Goal: Check status: Check status

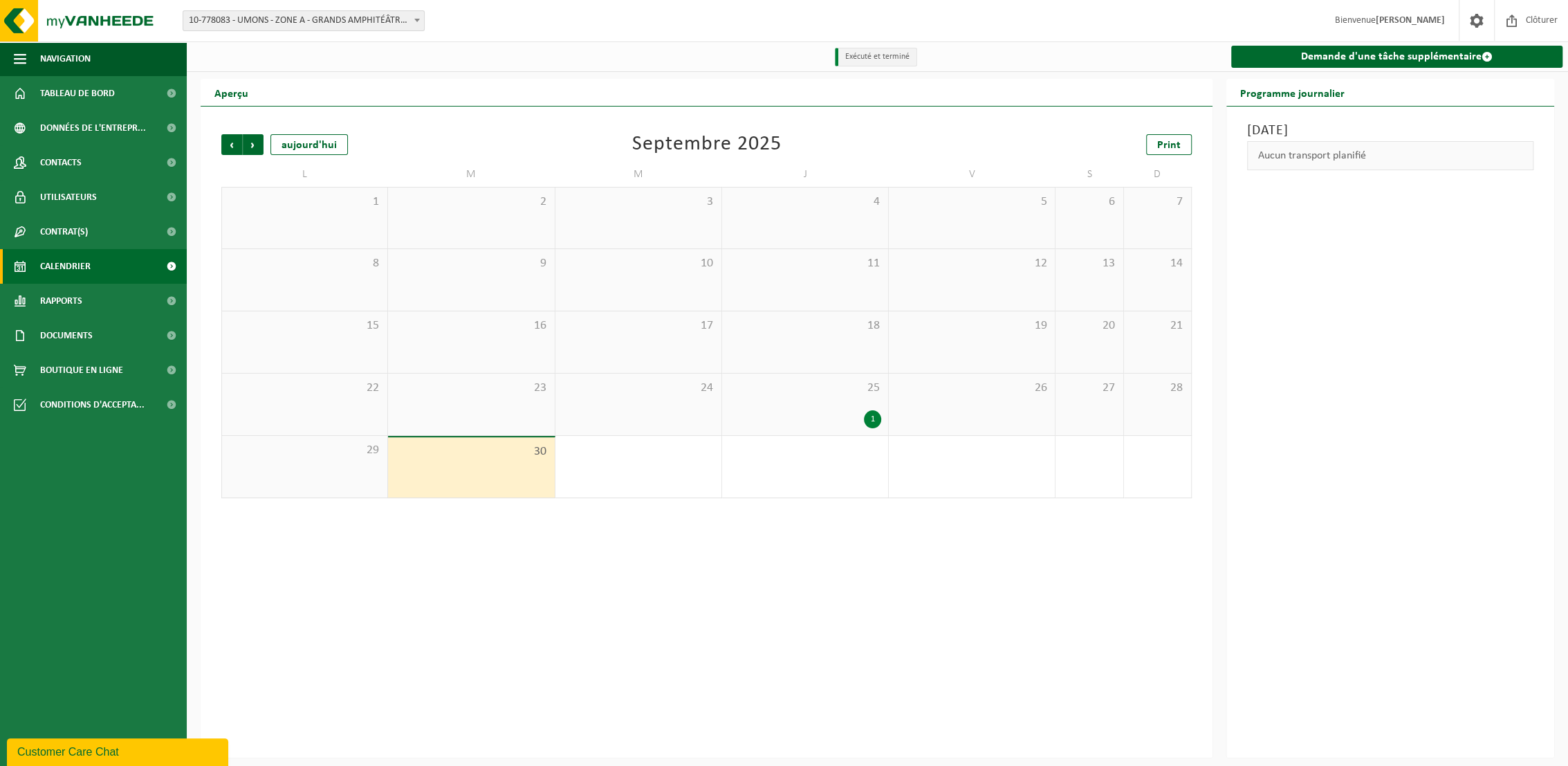
click at [323, 28] on span "10-778083 - UMONS - ZONE A - GRANDS AMPHITÉÂTRES - [GEOGRAPHIC_DATA]" at bounding box center [304, 20] width 241 height 19
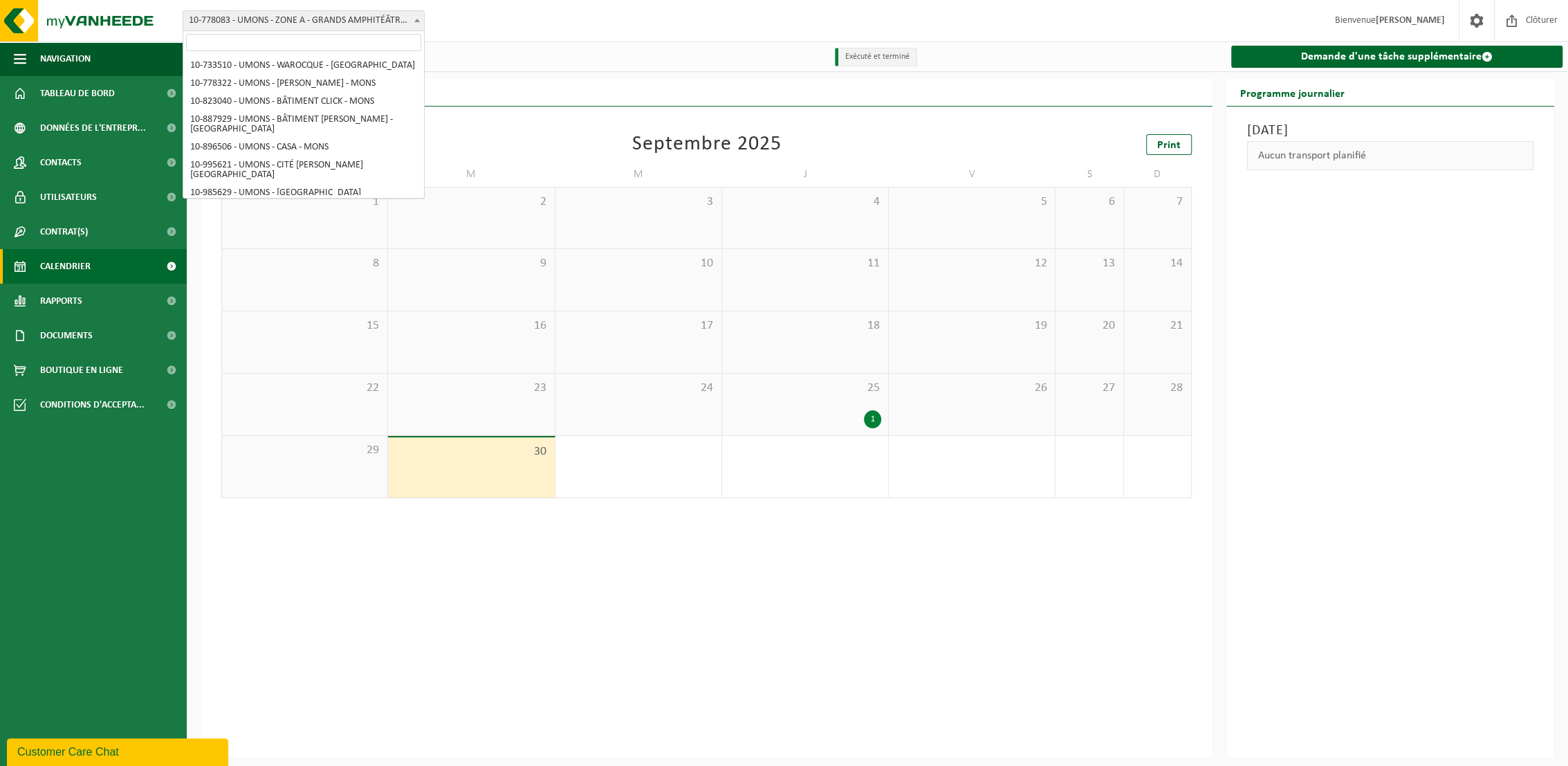
scroll to position [280, 0]
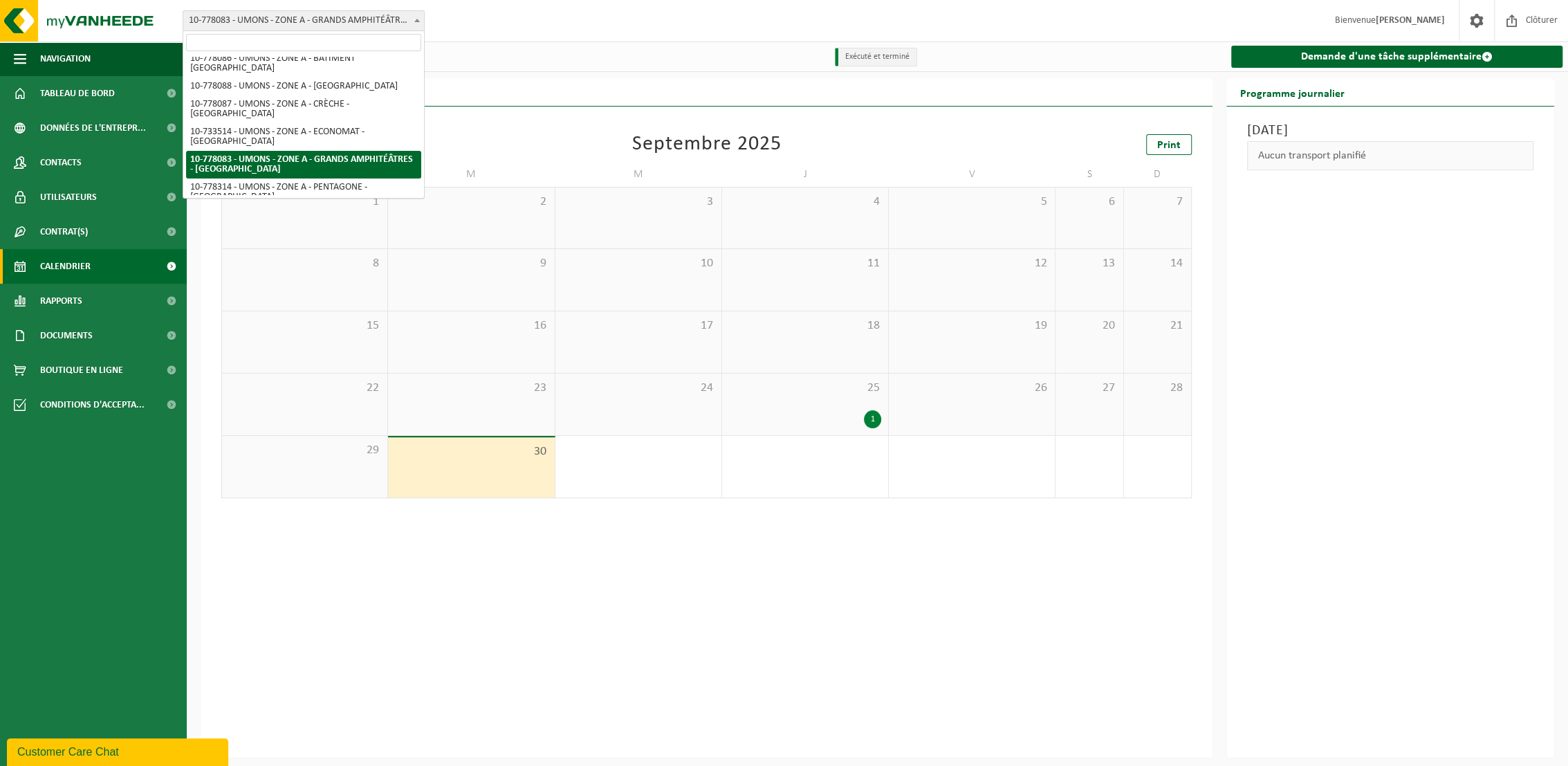
click at [603, 88] on div "Aperçu" at bounding box center [706, 92] width 1012 height 28
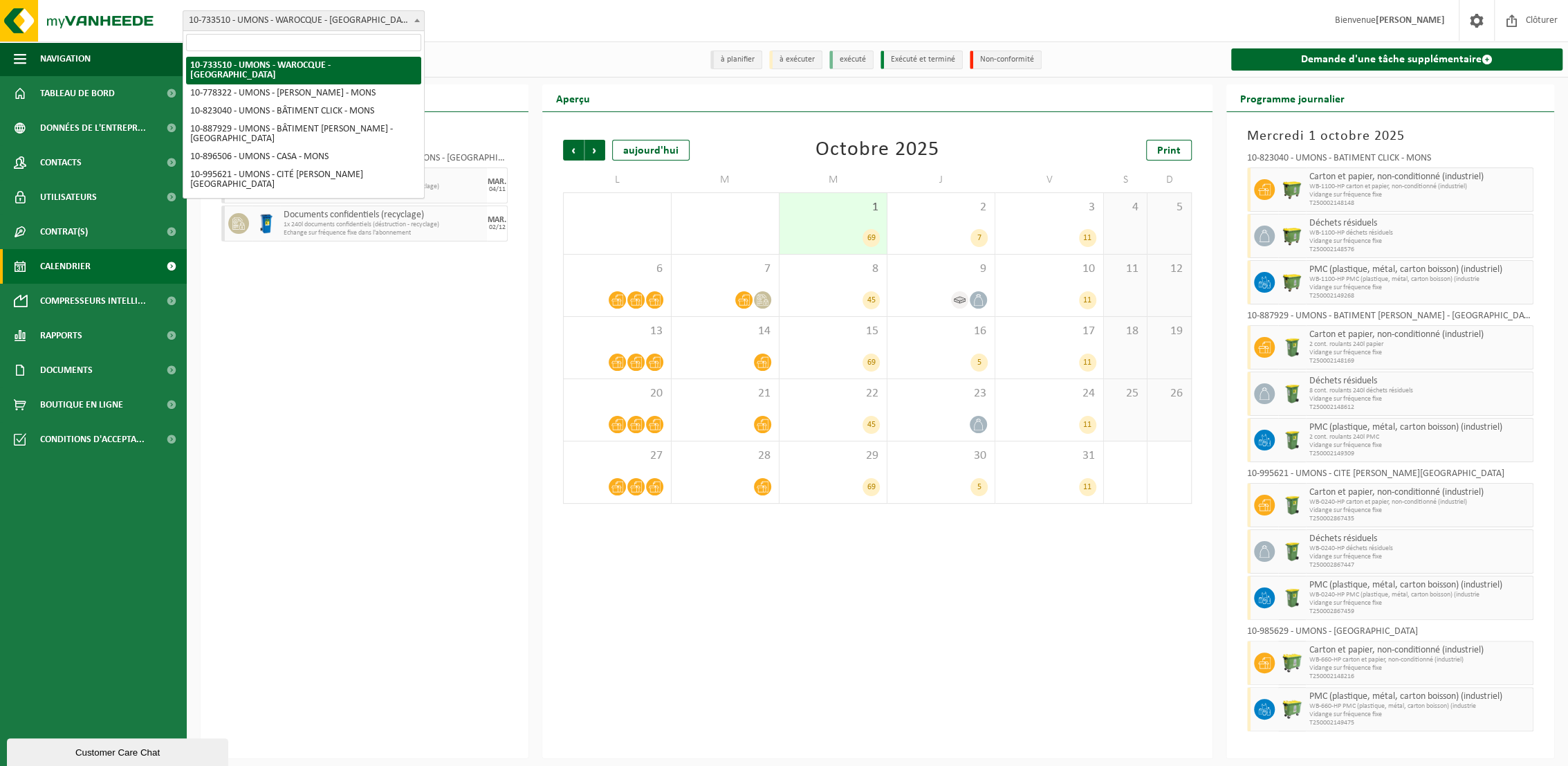
click at [352, 23] on span "10-733510 - UMONS - WAROCQUE - [GEOGRAPHIC_DATA]" at bounding box center [304, 20] width 241 height 19
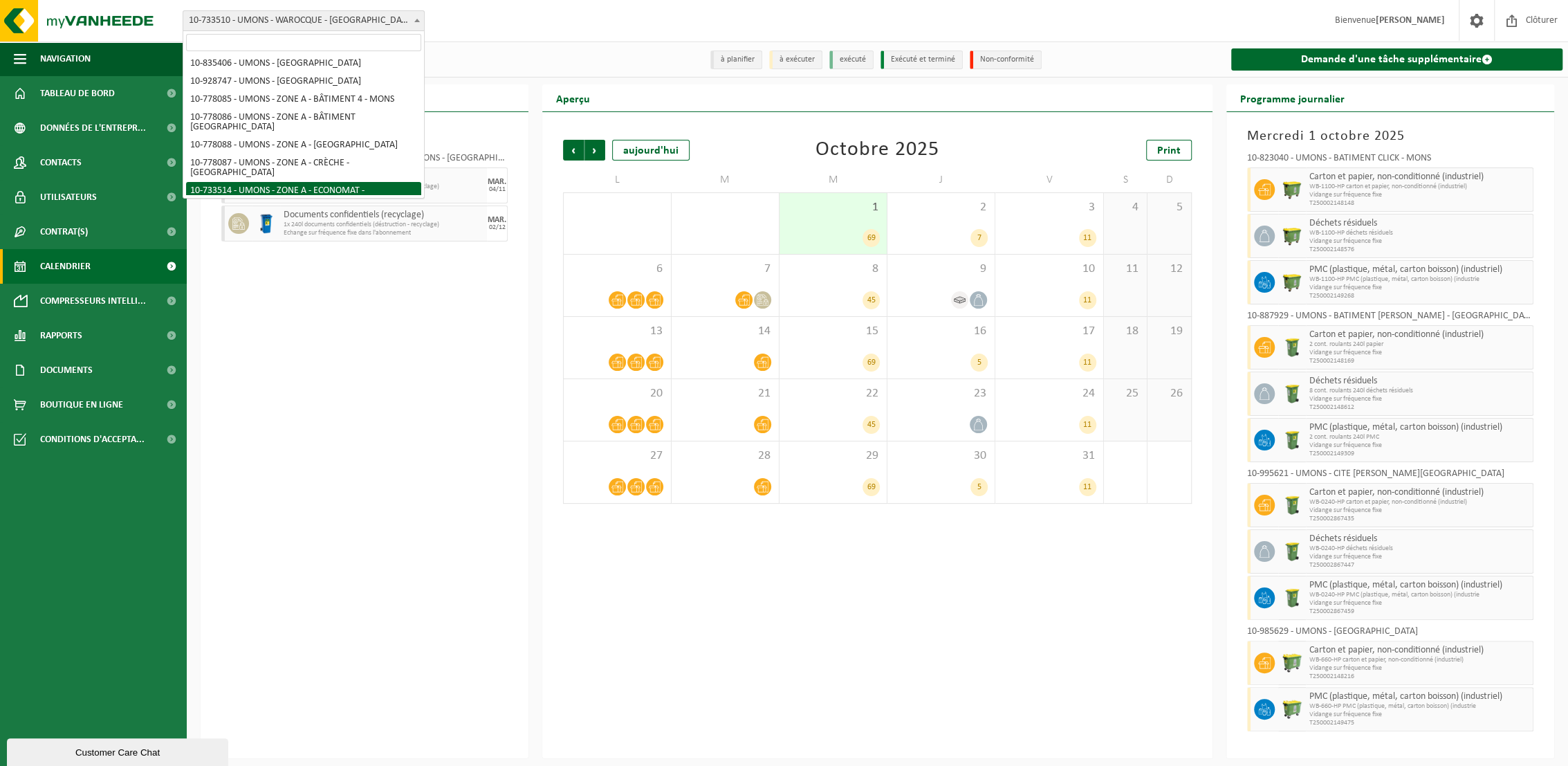
scroll to position [307, 0]
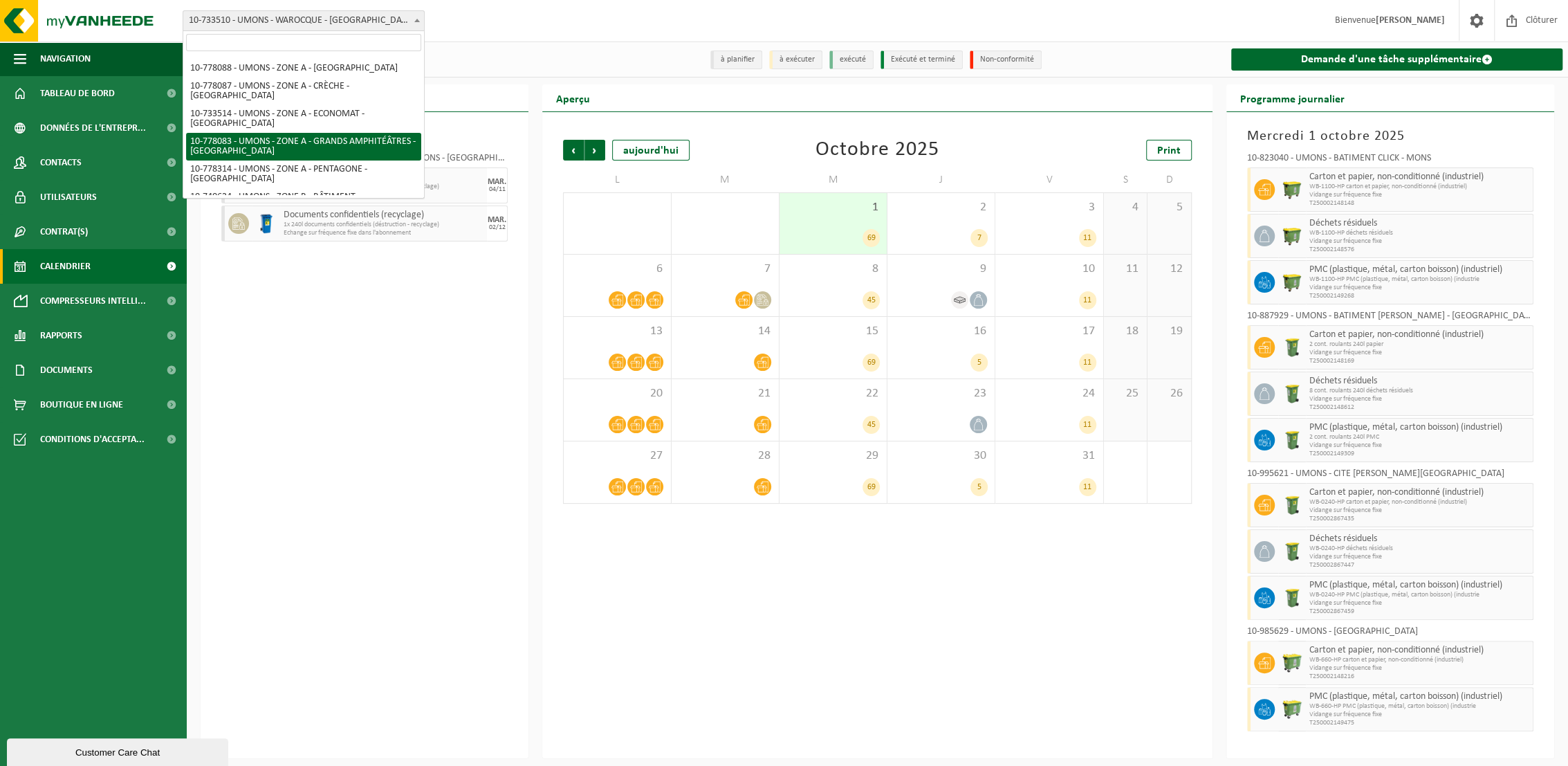
select select "25381"
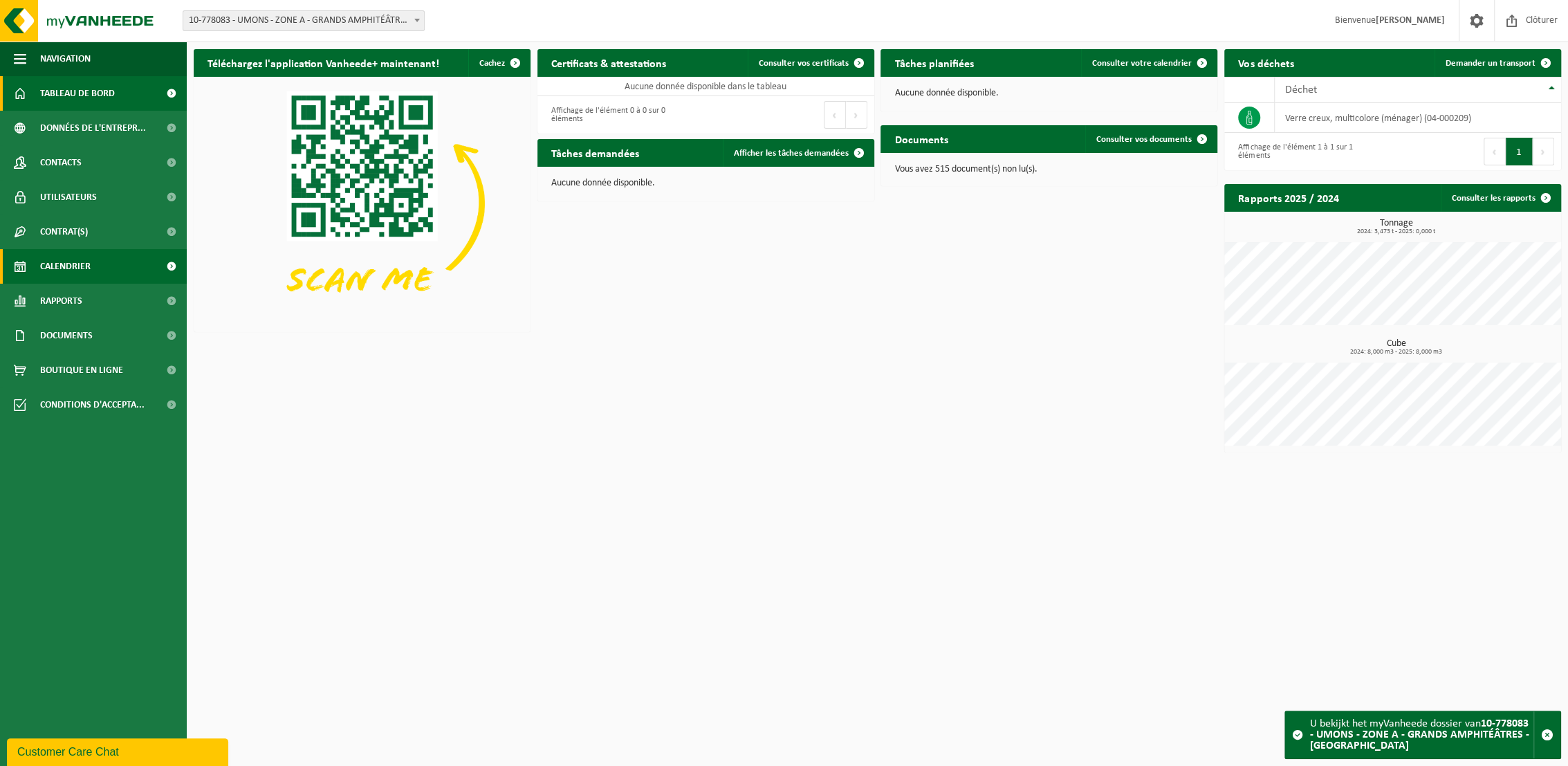
click at [73, 265] on span "Calendrier" at bounding box center [66, 266] width 51 height 35
